Goal: Communication & Community: Connect with others

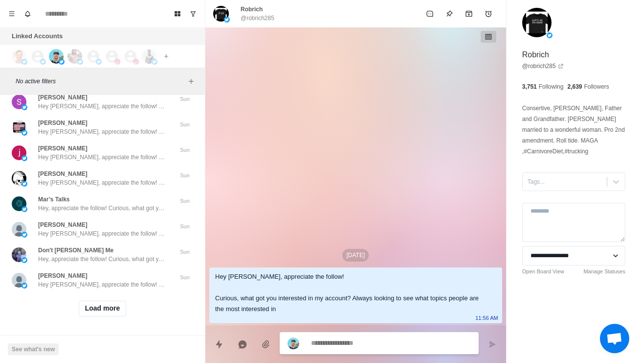
scroll to position [34046, 0]
click at [94, 303] on button "Load more" at bounding box center [103, 308] width 48 height 16
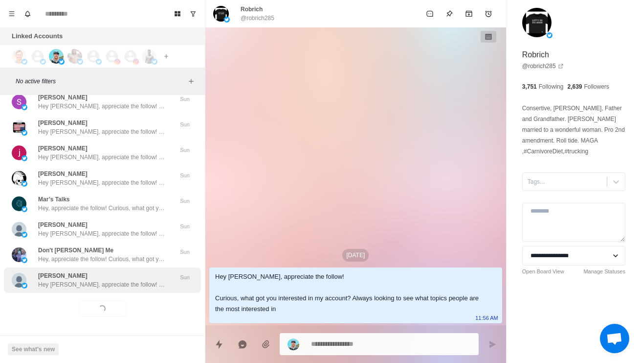
click at [74, 280] on p "Hey [PERSON_NAME], appreciate the follow! Curious, what got you interested in m…" at bounding box center [101, 284] width 127 height 9
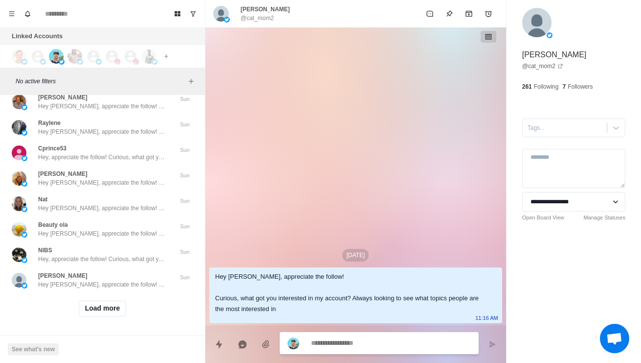
scroll to position [34564, 0]
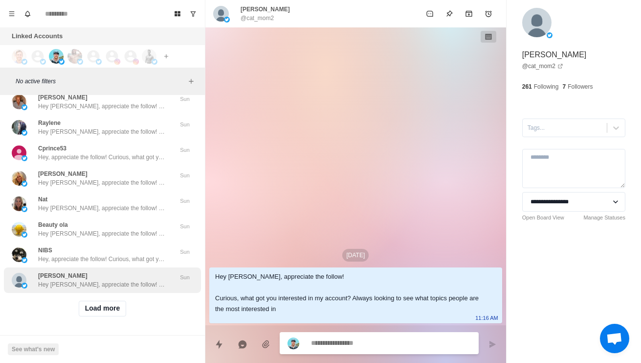
click at [113, 284] on div "[PERSON_NAME] Hey [PERSON_NAME], appreciate the follow! Curious, what got you i…" at bounding box center [102, 279] width 197 height 25
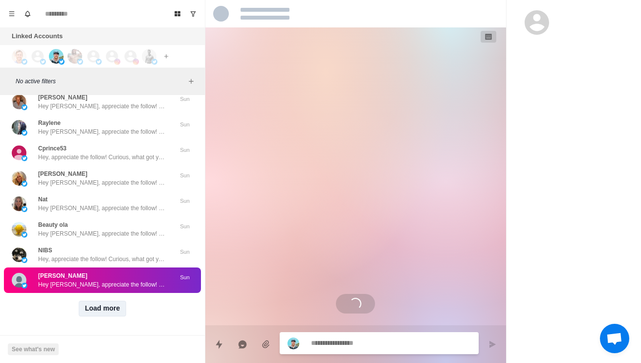
click at [111, 307] on button "Load more" at bounding box center [103, 308] width 48 height 16
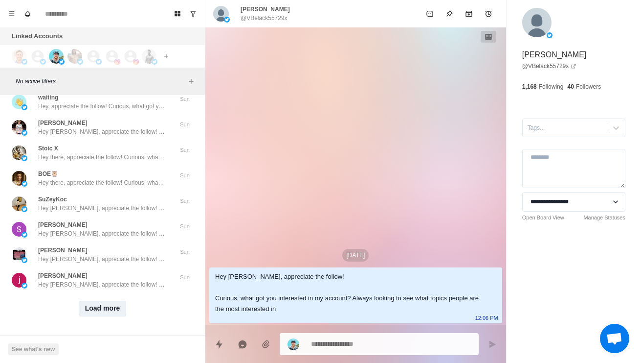
scroll to position [35083, 0]
click at [109, 300] on button "Load more" at bounding box center [103, 308] width 48 height 16
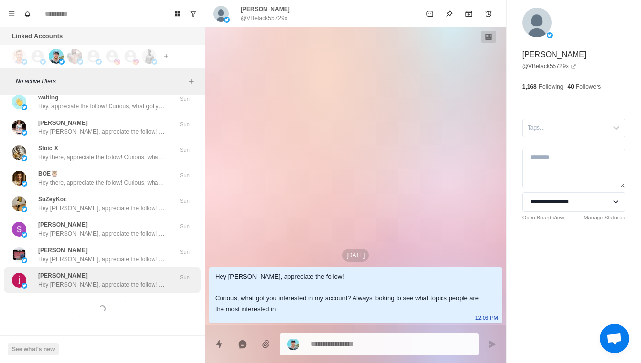
click at [115, 281] on p "Hey [PERSON_NAME], appreciate the follow! Curious, what got you interested in m…" at bounding box center [101, 284] width 127 height 9
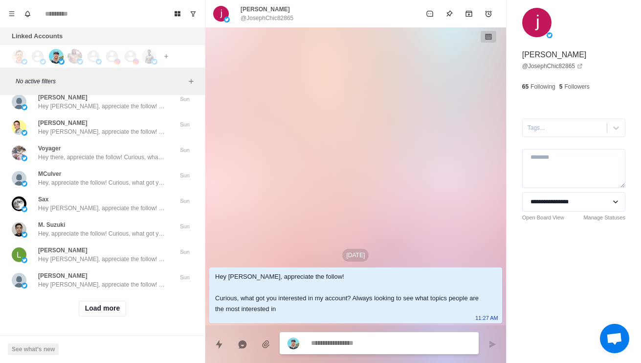
scroll to position [35601, 0]
click at [111, 301] on button "Load more" at bounding box center [103, 308] width 48 height 16
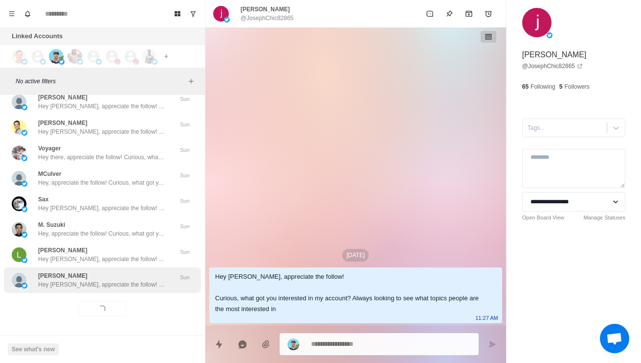
click at [120, 284] on div "[PERSON_NAME] Hey [PERSON_NAME], appreciate the follow! Curious, what got you i…" at bounding box center [102, 279] width 197 height 25
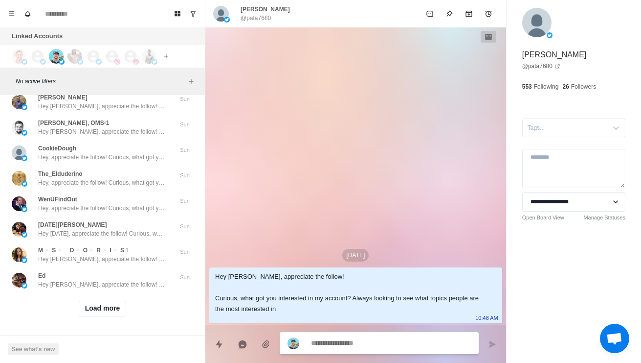
scroll to position [36120, 0]
click at [102, 305] on button "Load more" at bounding box center [103, 308] width 48 height 16
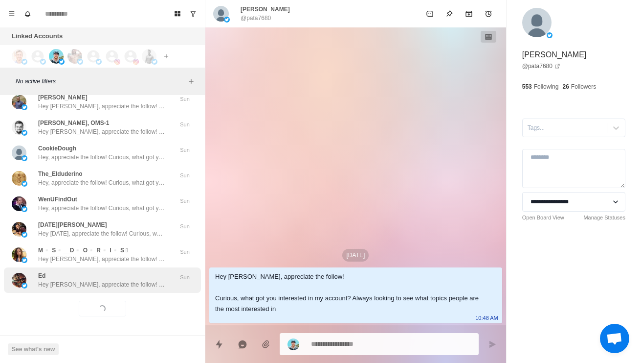
click at [84, 284] on div "Ed Hey [PERSON_NAME], appreciate the follow! Curious, what got you interested i…" at bounding box center [102, 279] width 197 height 25
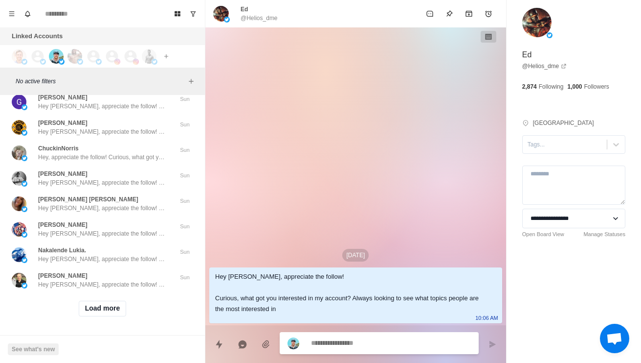
scroll to position [36639, 0]
click at [115, 302] on button "Load more" at bounding box center [103, 308] width 48 height 16
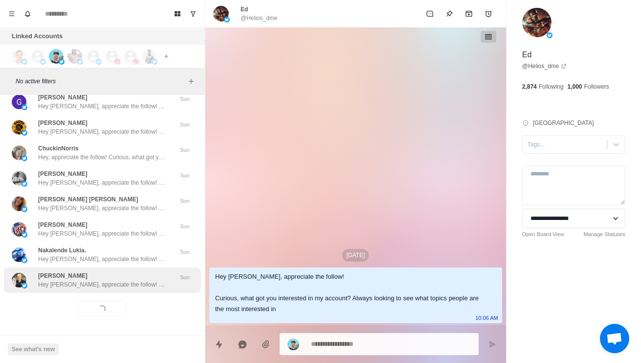
click at [134, 280] on p "Hey [PERSON_NAME], appreciate the follow! Curious, what got you interested in m…" at bounding box center [101, 284] width 127 height 9
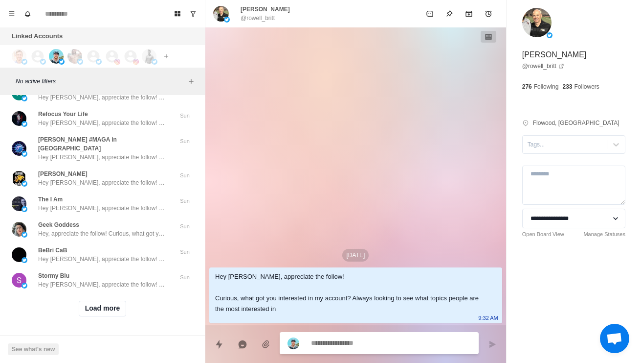
scroll to position [37157, 0]
click at [111, 303] on button "Load more" at bounding box center [103, 308] width 48 height 16
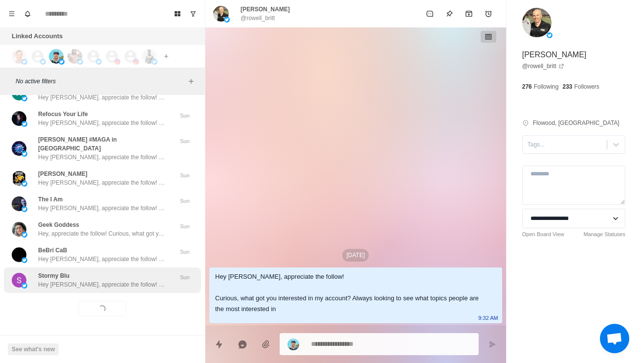
click at [122, 280] on p "Hey [PERSON_NAME], appreciate the follow! Curious, what got you interested in m…" at bounding box center [101, 284] width 127 height 9
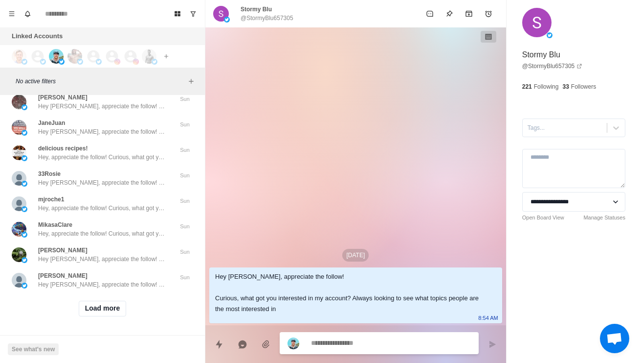
scroll to position [37676, 0]
click at [111, 300] on button "Load more" at bounding box center [103, 308] width 48 height 16
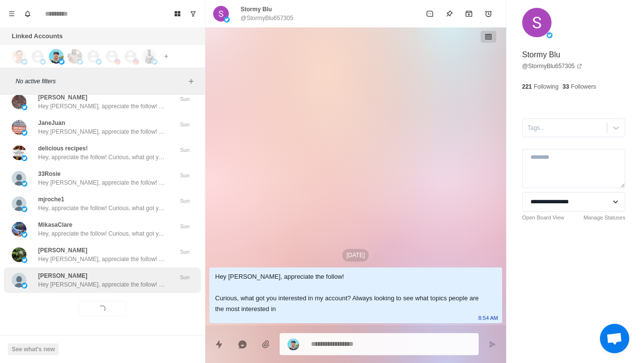
click at [120, 280] on p "Hey [PERSON_NAME], appreciate the follow! Curious, what got you interested in m…" at bounding box center [101, 284] width 127 height 9
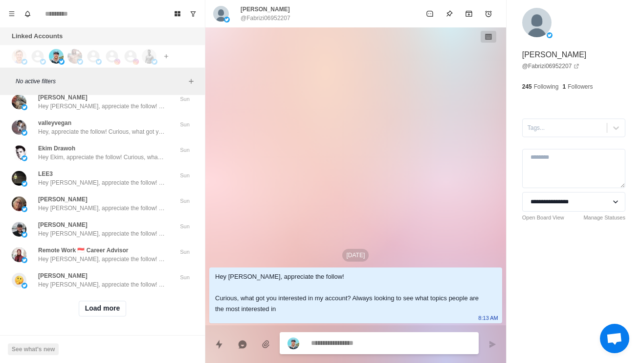
scroll to position [38194, 0]
click at [115, 300] on button "Load more" at bounding box center [103, 308] width 48 height 16
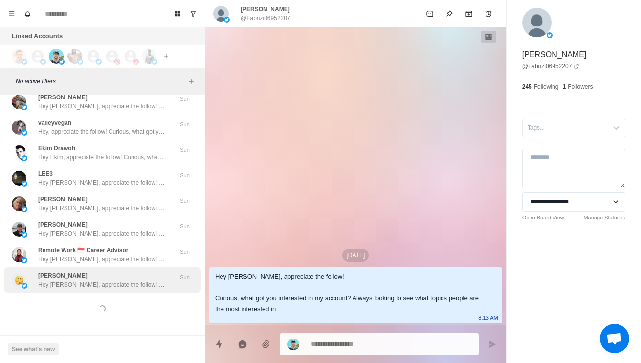
click at [127, 280] on p "Hey [PERSON_NAME], appreciate the follow! Curious, what got you interested in m…" at bounding box center [101, 284] width 127 height 9
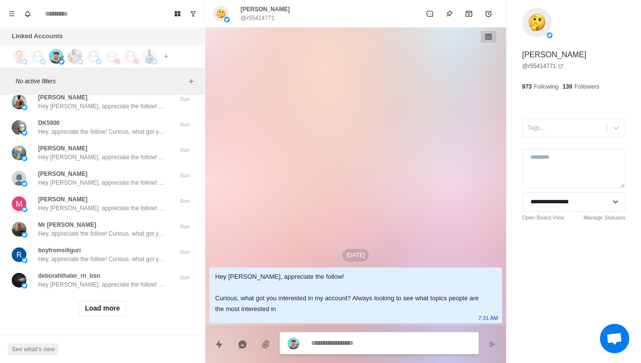
scroll to position [38713, 0]
click at [113, 304] on button "Load more" at bounding box center [103, 308] width 48 height 16
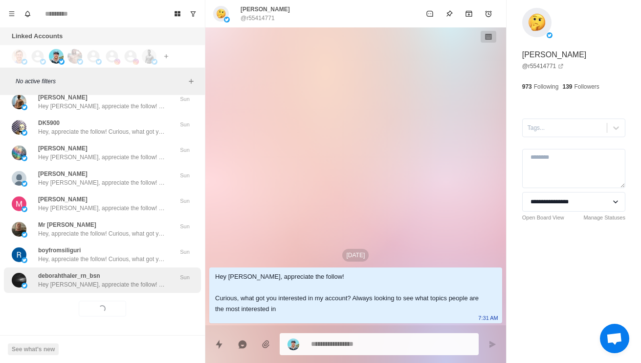
click at [129, 280] on p "Hey [PERSON_NAME], appreciate the follow! Curious, what got you interested in m…" at bounding box center [101, 284] width 127 height 9
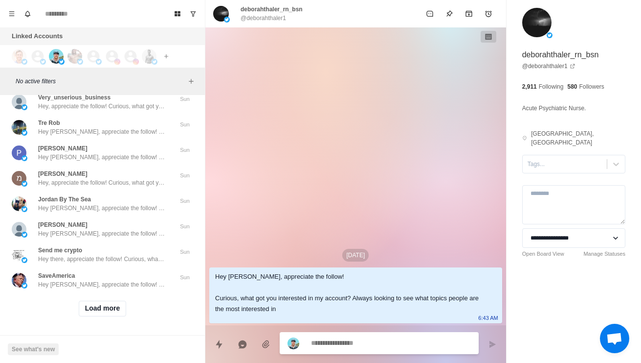
scroll to position [39231, 0]
click at [109, 304] on button "Load more" at bounding box center [103, 308] width 48 height 16
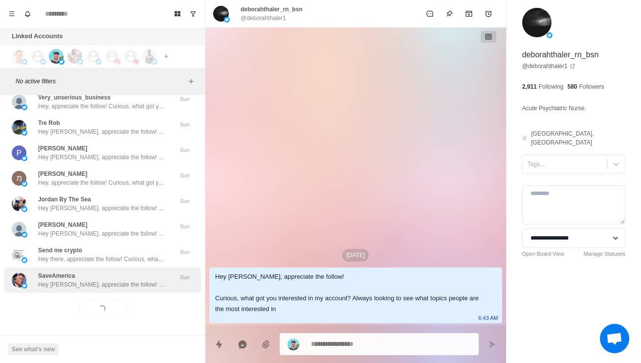
click at [124, 282] on div "SaveAmerica Hey [PERSON_NAME], appreciate the follow! Curious, what got you int…" at bounding box center [102, 279] width 197 height 25
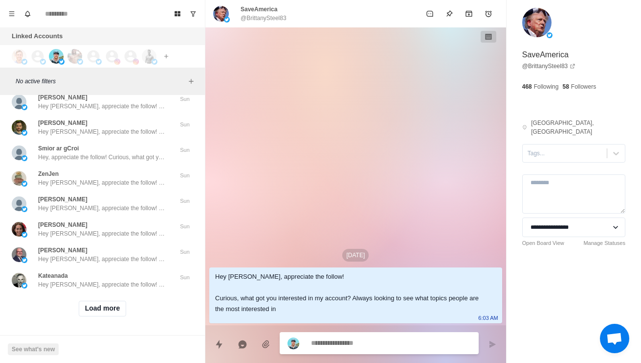
scroll to position [39750, 0]
click at [97, 308] on button "Load more" at bounding box center [103, 308] width 48 height 16
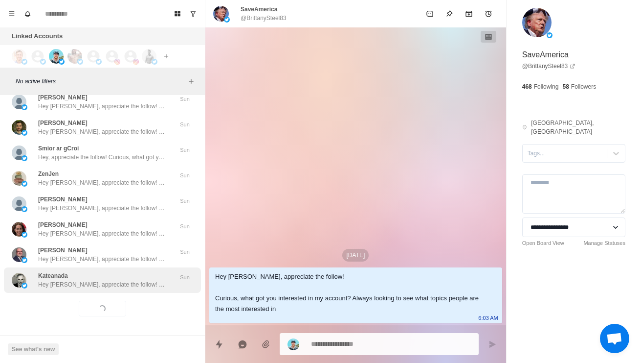
click at [65, 280] on p "Hey [PERSON_NAME], appreciate the follow! Curious, what got you interested in m…" at bounding box center [101, 284] width 127 height 9
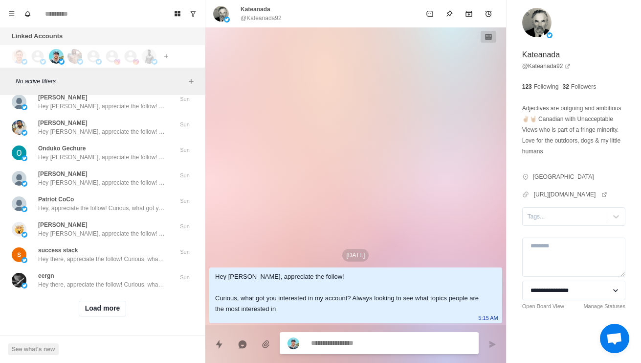
scroll to position [40269, 0]
click at [115, 302] on button "Load more" at bounding box center [103, 308] width 48 height 16
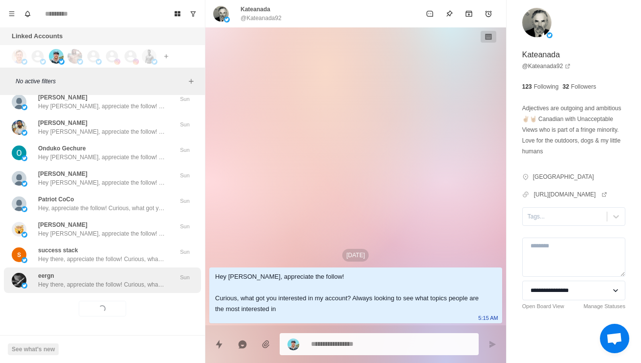
click at [75, 282] on div "eergn Hey there, appreciate the follow! Curious, what got you interested in my …" at bounding box center [102, 279] width 197 height 25
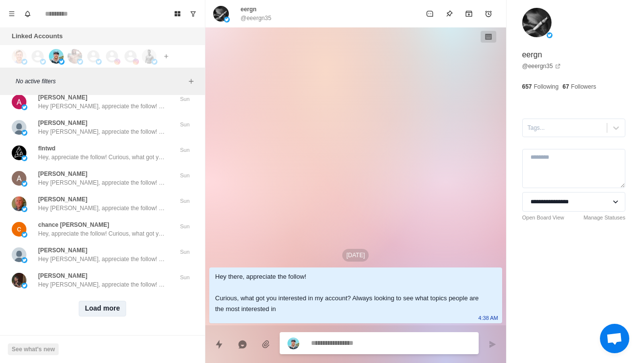
click at [109, 304] on button "Load more" at bounding box center [103, 308] width 48 height 16
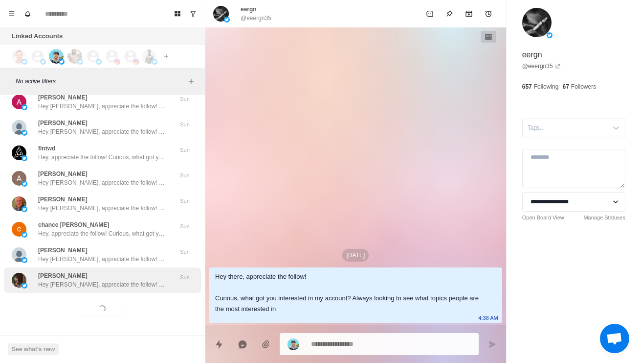
click at [153, 271] on div "[PERSON_NAME] Hey [PERSON_NAME], appreciate the follow! Curious, what got you i…" at bounding box center [101, 280] width 127 height 18
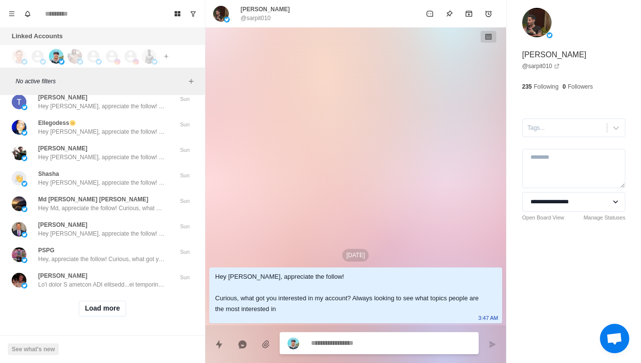
scroll to position [41306, 0]
click at [117, 300] on button "Load more" at bounding box center [103, 308] width 48 height 16
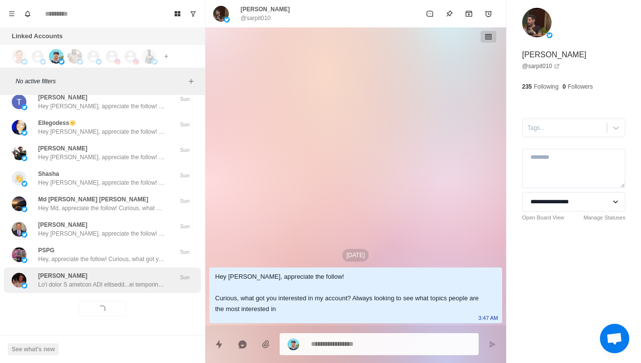
click at [139, 280] on p at bounding box center [101, 284] width 127 height 9
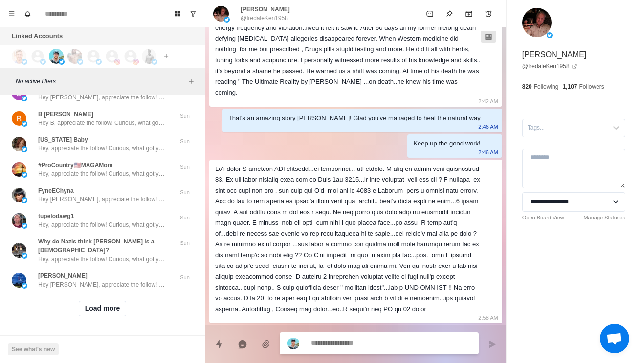
scroll to position [41824, 0]
click at [121, 305] on button "Load more" at bounding box center [103, 308] width 48 height 16
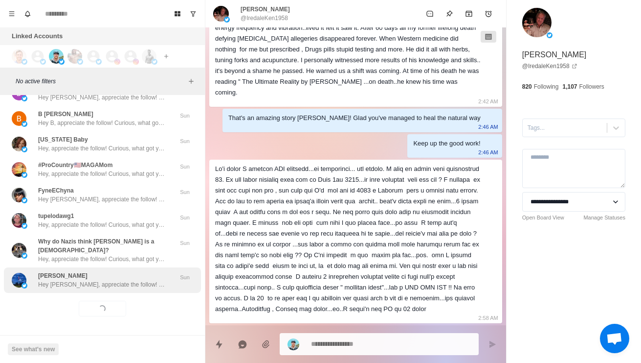
click at [141, 280] on p "Hey [PERSON_NAME], appreciate the follow! Curious, what got you interested in m…" at bounding box center [101, 284] width 127 height 9
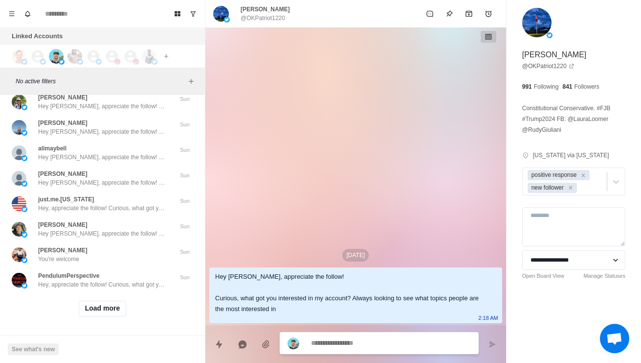
scroll to position [42343, 0]
click at [125, 301] on button "Load more" at bounding box center [103, 308] width 48 height 16
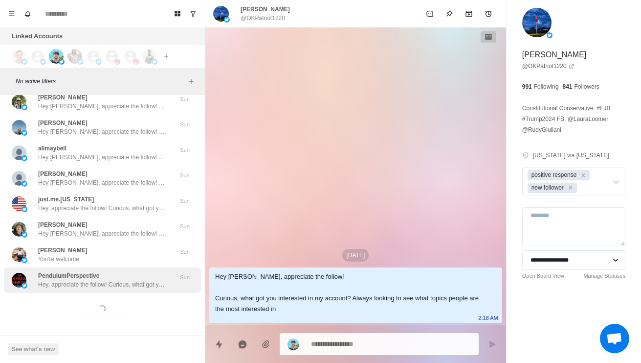
click at [144, 280] on p "Hey, appreciate the follow! Curious, what got you interested in my account? Alw…" at bounding box center [101, 284] width 127 height 9
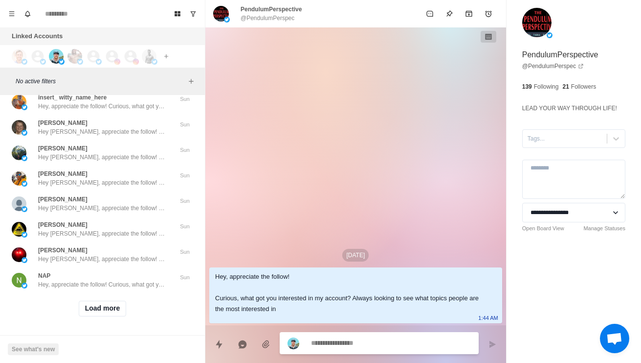
scroll to position [42862, 0]
click at [121, 300] on button "Load more" at bounding box center [103, 308] width 48 height 16
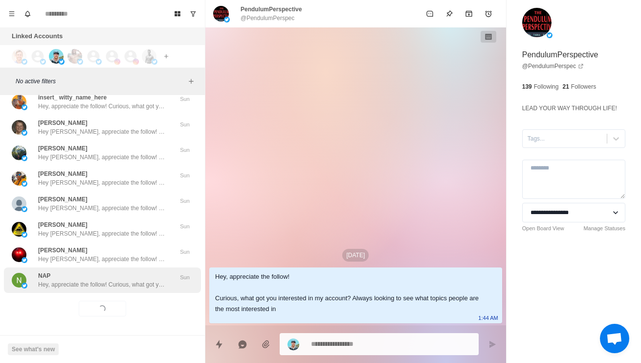
click at [153, 280] on p "Hey, appreciate the follow! Curious, what got you interested in my account? Alw…" at bounding box center [101, 284] width 127 height 9
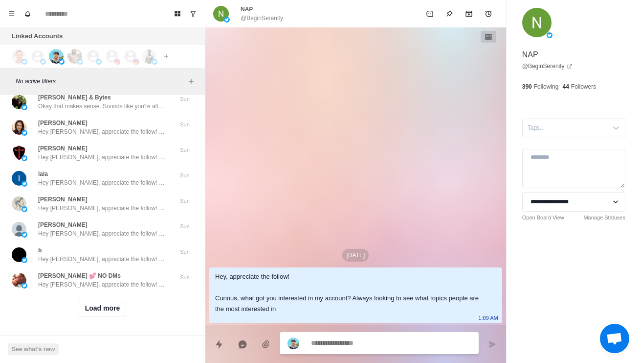
scroll to position [43380, 0]
click at [123, 300] on button "Load more" at bounding box center [103, 308] width 48 height 16
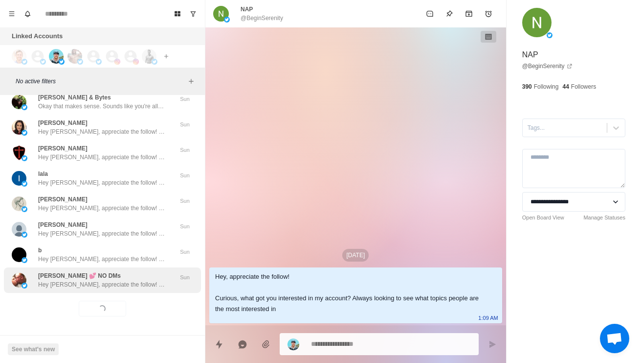
click at [152, 271] on div "[PERSON_NAME] 💕 NO DMs Hey [PERSON_NAME], appreciate the follow! Curious, what …" at bounding box center [101, 280] width 127 height 18
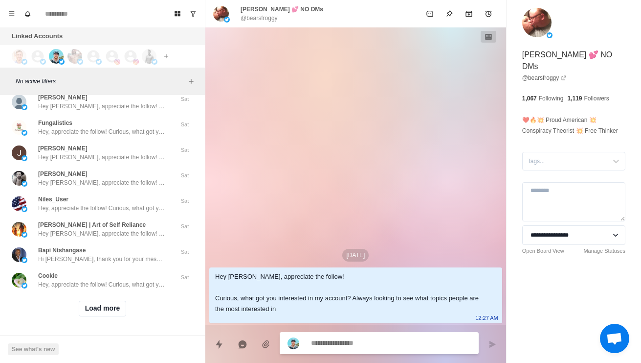
scroll to position [43899, 0]
click at [118, 300] on button "Load more" at bounding box center [103, 308] width 48 height 16
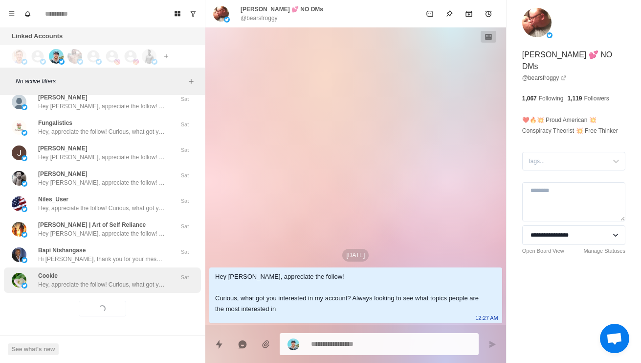
click at [161, 272] on div "Cookie Hey, appreciate the follow! Curious, what got you interested in my accou…" at bounding box center [101, 280] width 127 height 18
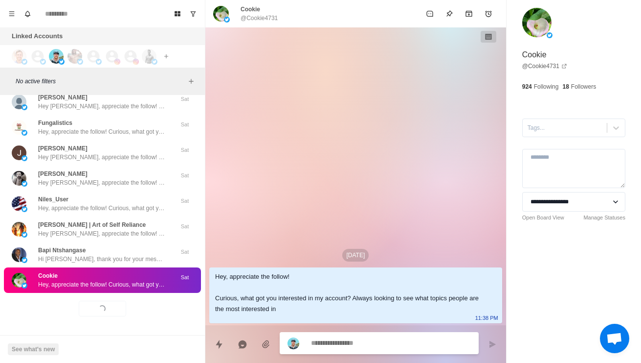
scroll to position [43420, 0]
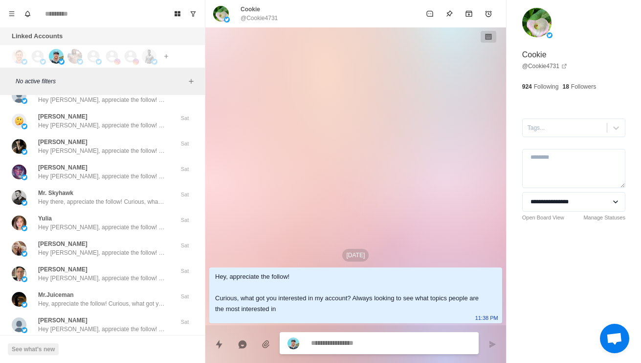
type textarea "*"
